Goal: Task Accomplishment & Management: Manage account settings

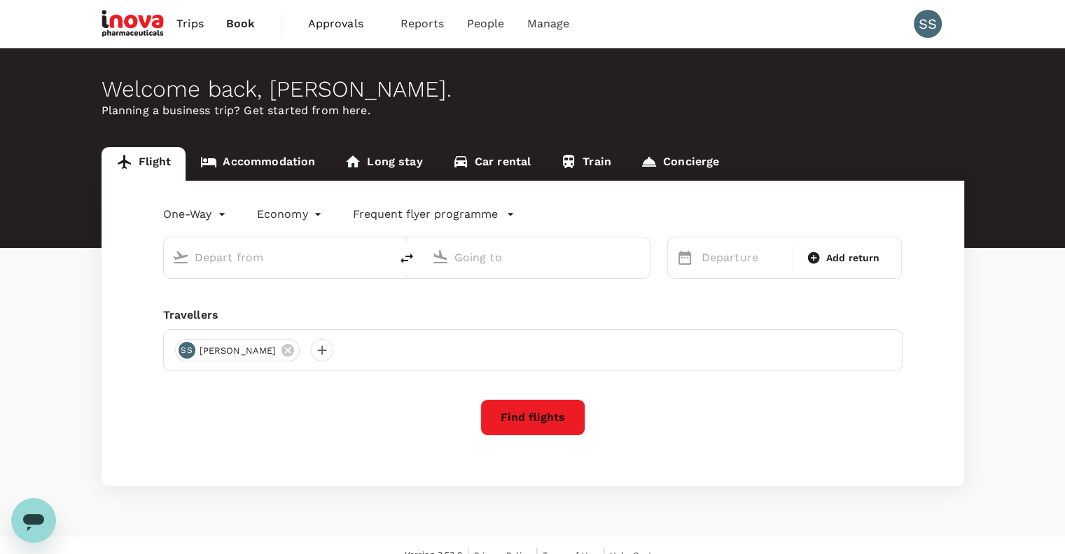
click at [336, 24] on span "Approvals" at bounding box center [343, 23] width 70 height 17
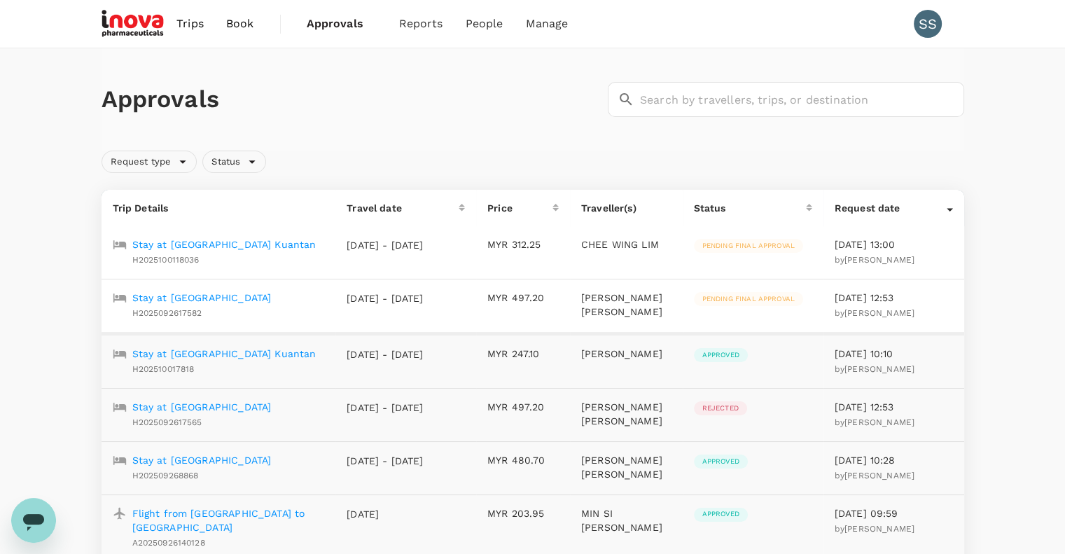
click at [239, 294] on p "Stay at [GEOGRAPHIC_DATA]" at bounding box center [201, 297] width 139 height 14
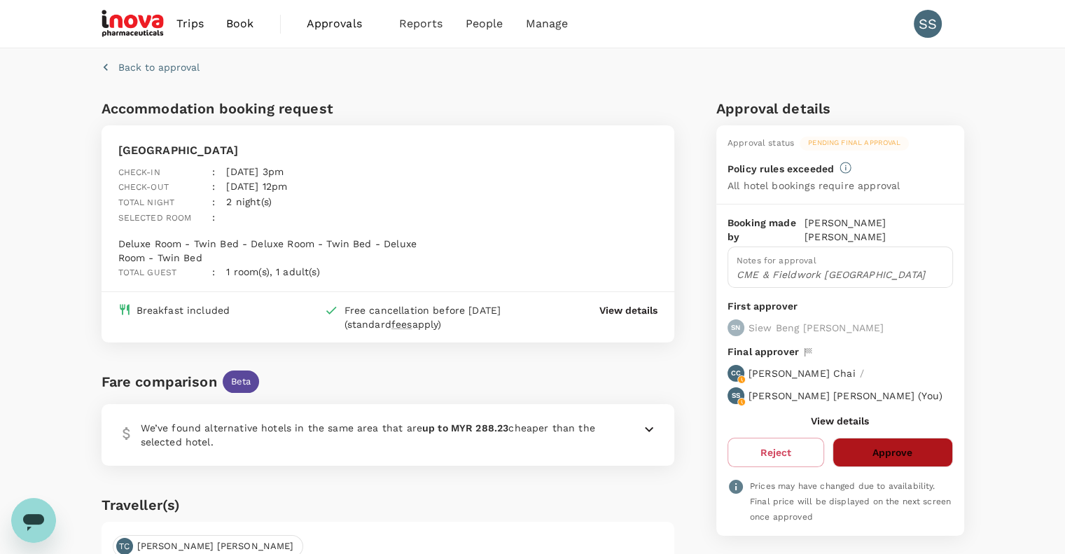
click at [860, 437] on button "Approve" at bounding box center [892, 451] width 120 height 29
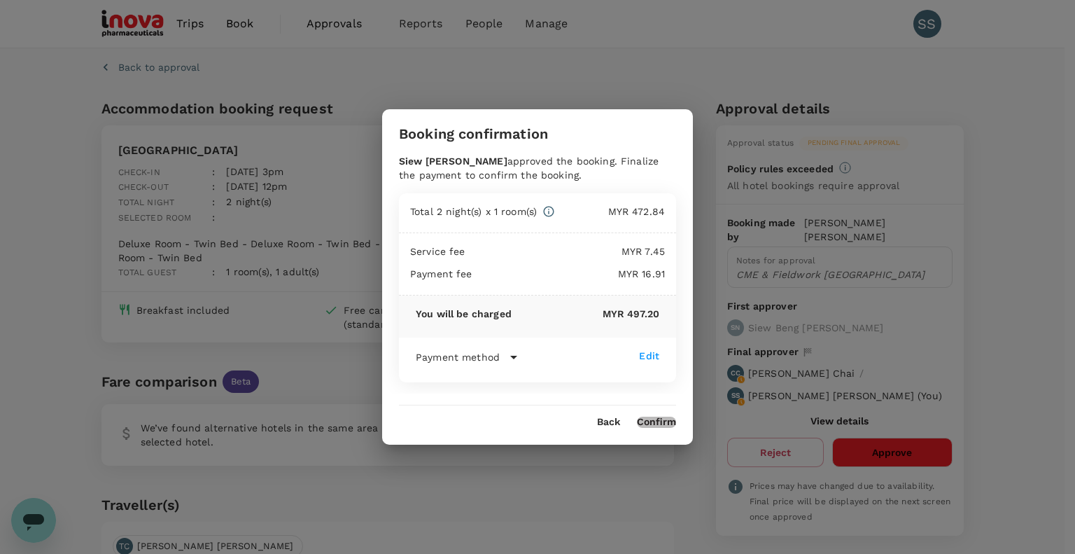
click at [652, 421] on button "Confirm" at bounding box center [656, 421] width 39 height 11
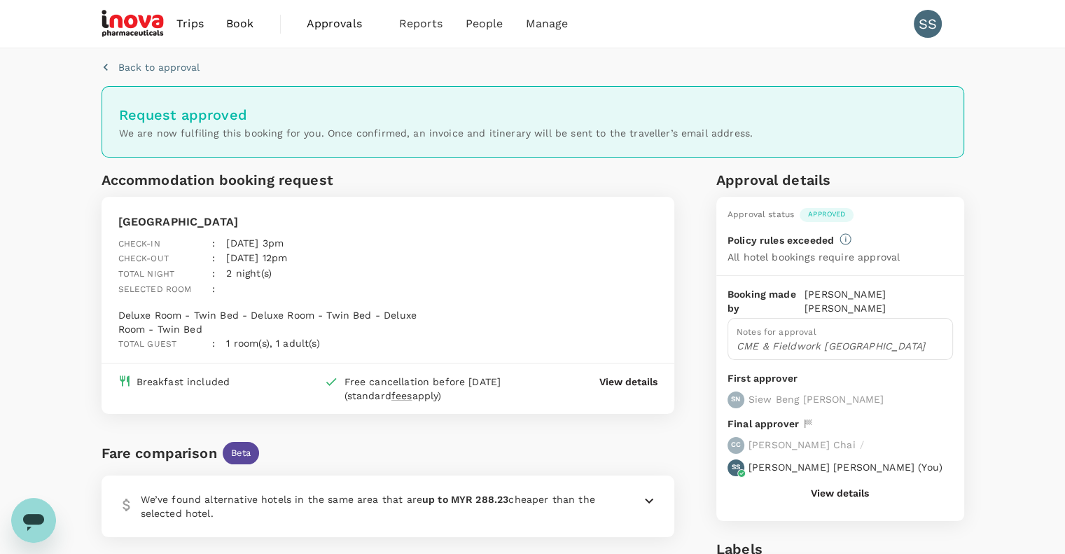
click at [335, 20] on span "Approvals" at bounding box center [342, 23] width 70 height 17
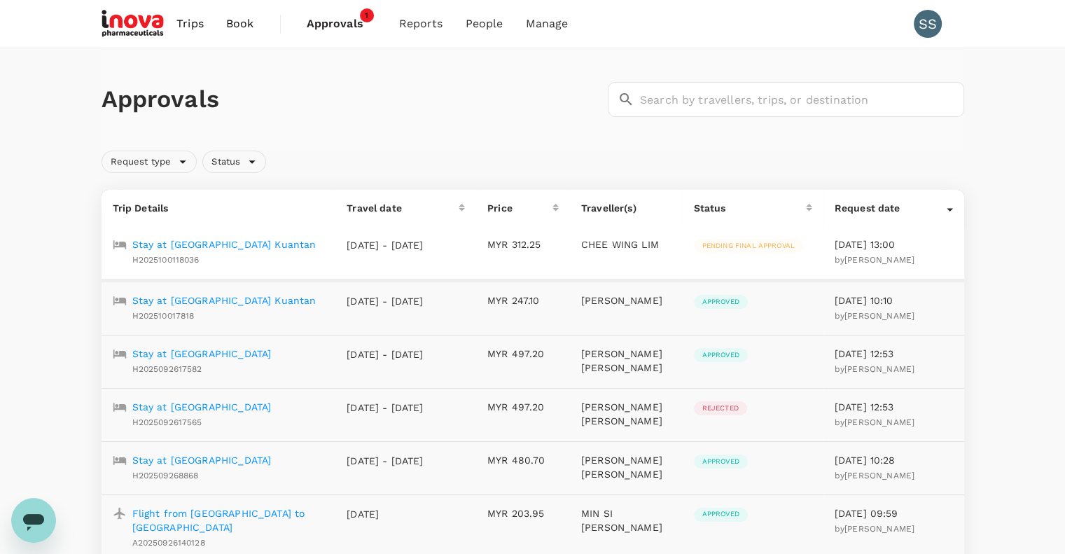
click at [224, 243] on p "Stay at [GEOGRAPHIC_DATA] Kuantan" at bounding box center [224, 244] width 184 height 14
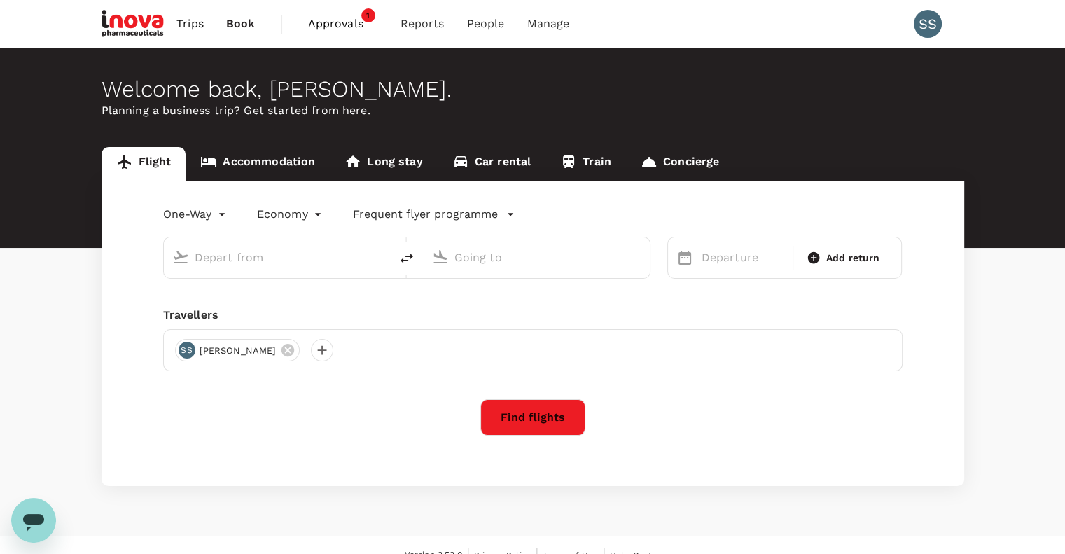
click at [326, 26] on span "Approvals" at bounding box center [343, 23] width 70 height 17
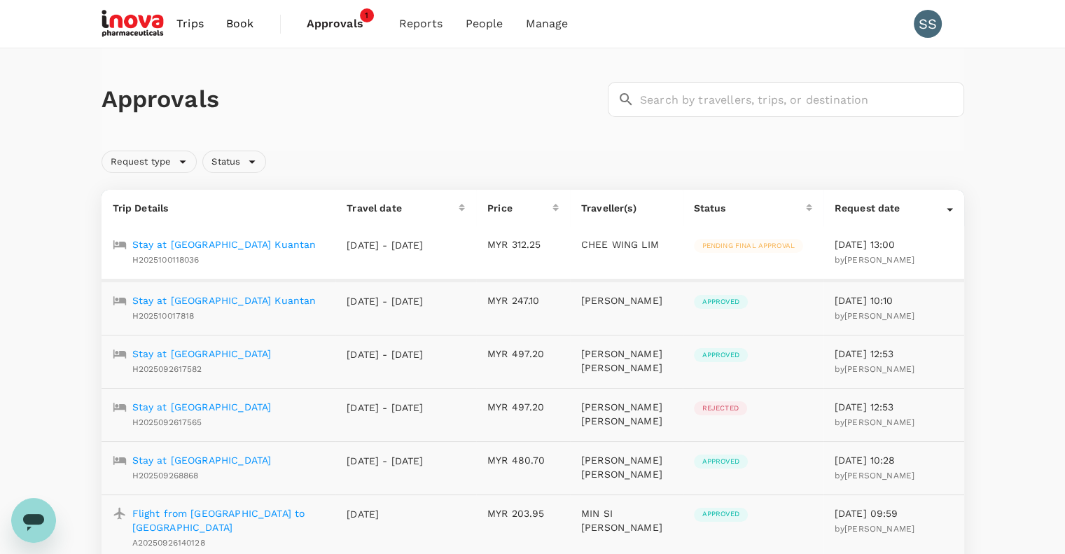
click at [220, 243] on p "Stay at [GEOGRAPHIC_DATA] Kuantan" at bounding box center [224, 244] width 184 height 14
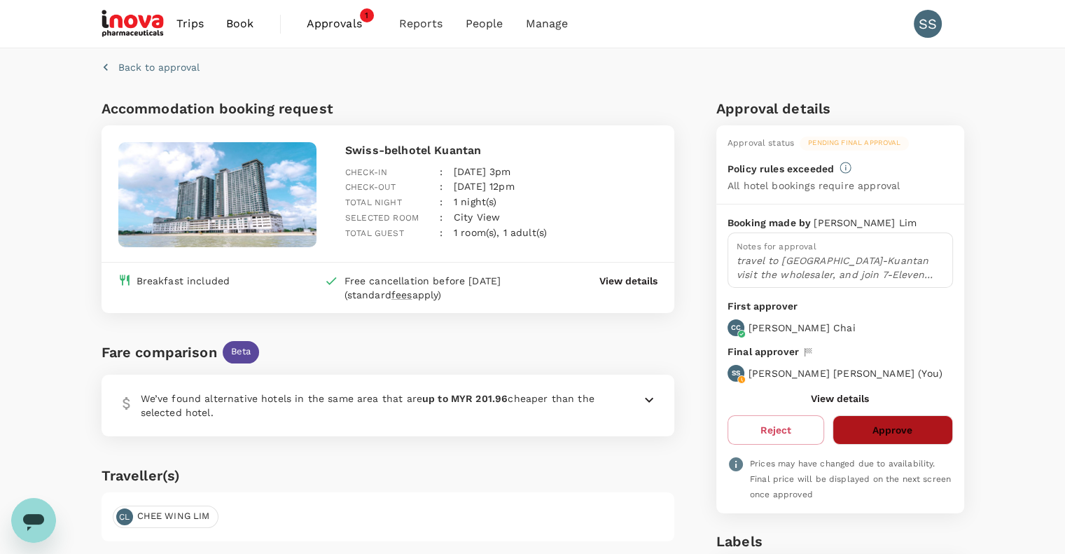
click at [876, 436] on button "Approve" at bounding box center [892, 429] width 120 height 29
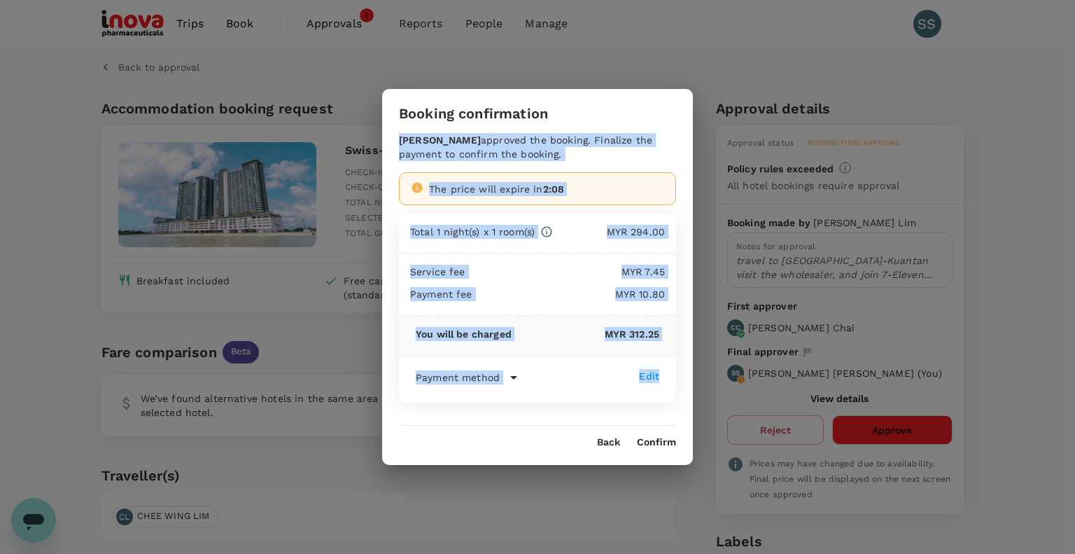
drag, startPoint x: 667, startPoint y: 422, endPoint x: 659, endPoint y: 440, distance: 19.1
click at [659, 440] on div "Booking confirmation [PERSON_NAME] approved the booking. Finalize the payment t…" at bounding box center [537, 277] width 311 height 376
click at [659, 440] on button "Confirm" at bounding box center [656, 442] width 39 height 11
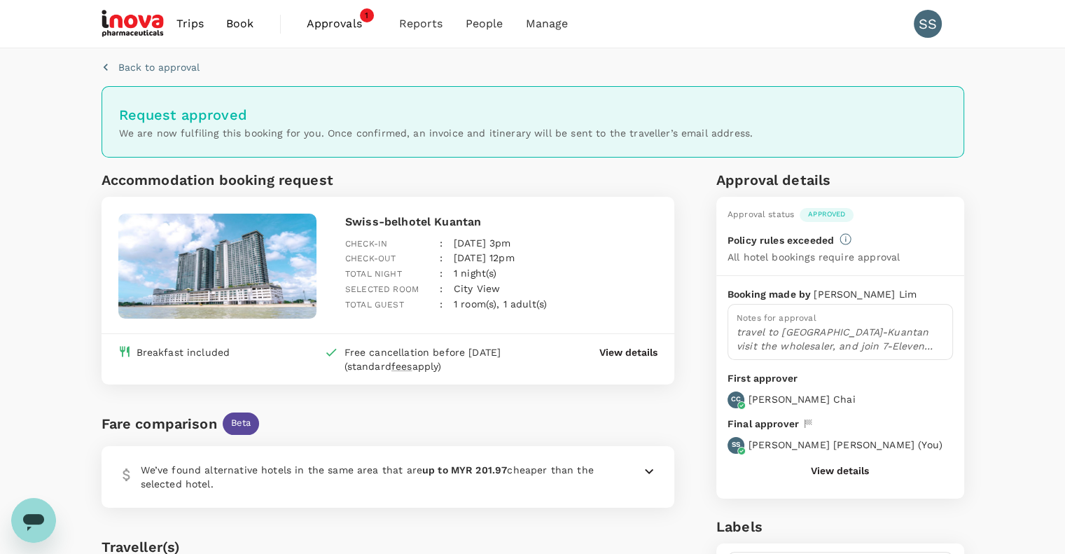
click at [332, 24] on span "Approvals" at bounding box center [342, 23] width 70 height 17
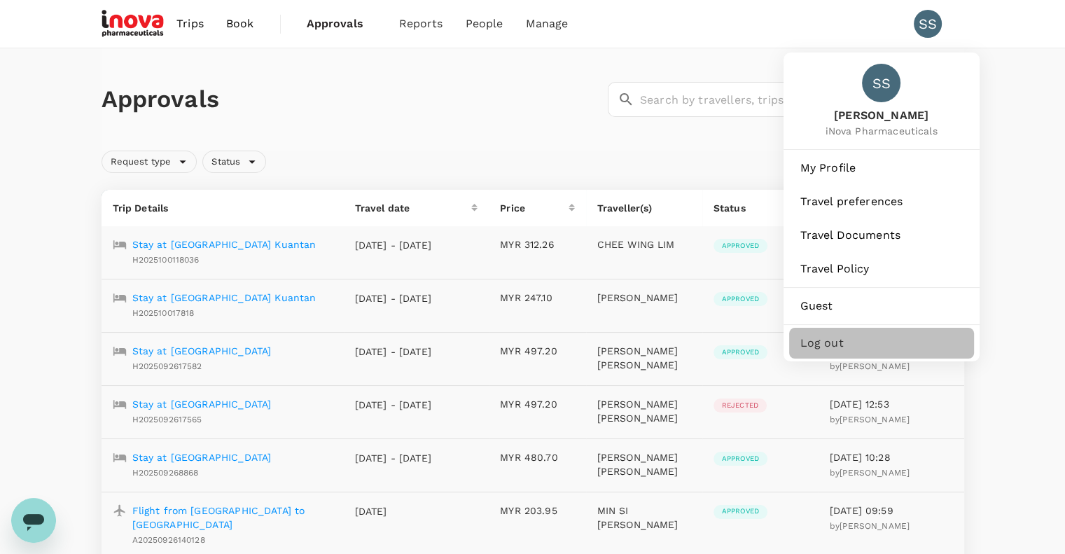
click at [810, 342] on span "Log out" at bounding box center [881, 343] width 162 height 17
